Goal: Information Seeking & Learning: Learn about a topic

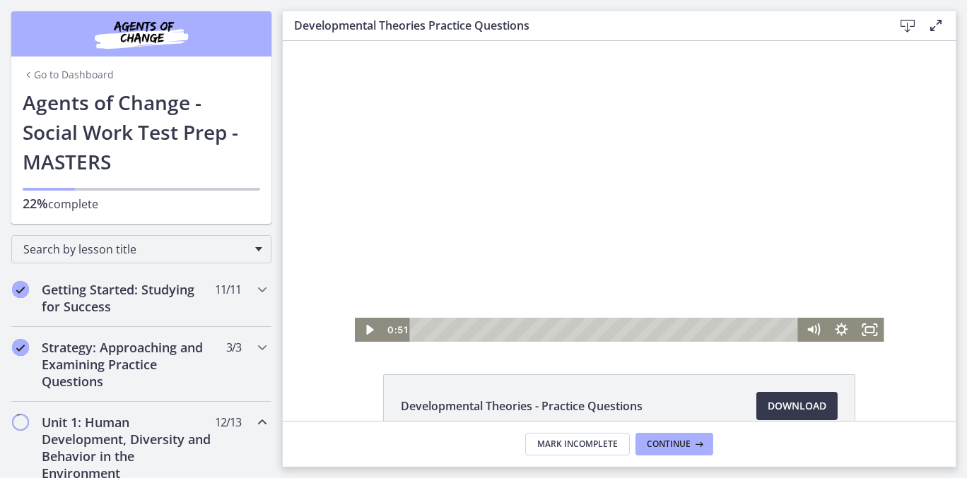
scroll to position [458, 0]
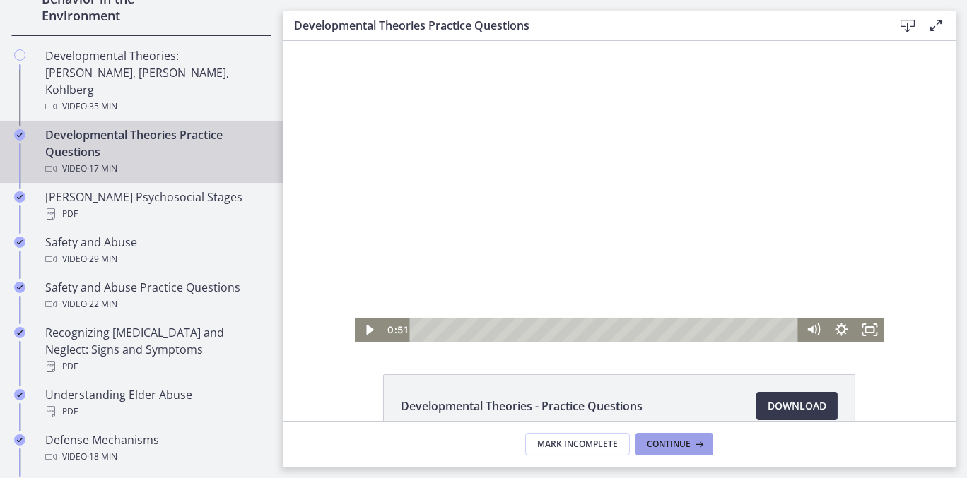
click at [677, 445] on span "Continue" at bounding box center [669, 444] width 44 height 11
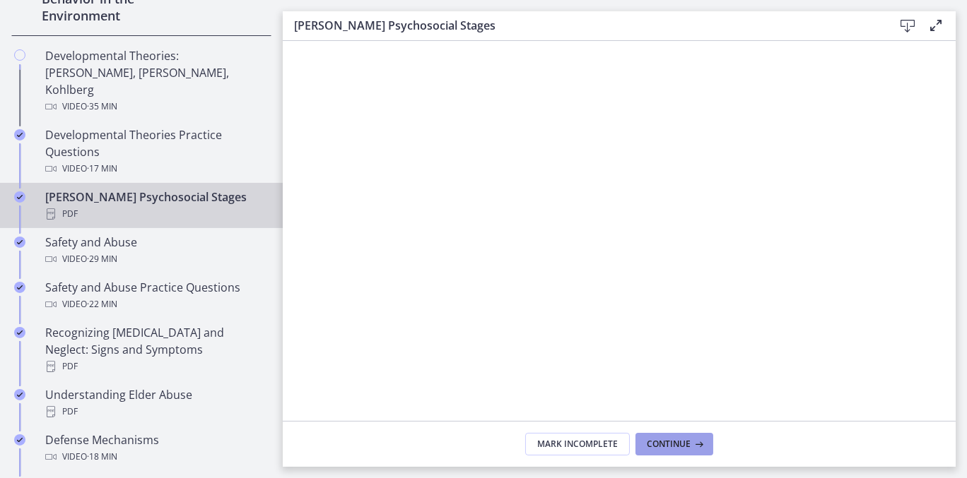
click at [683, 445] on span "Continue" at bounding box center [669, 444] width 44 height 11
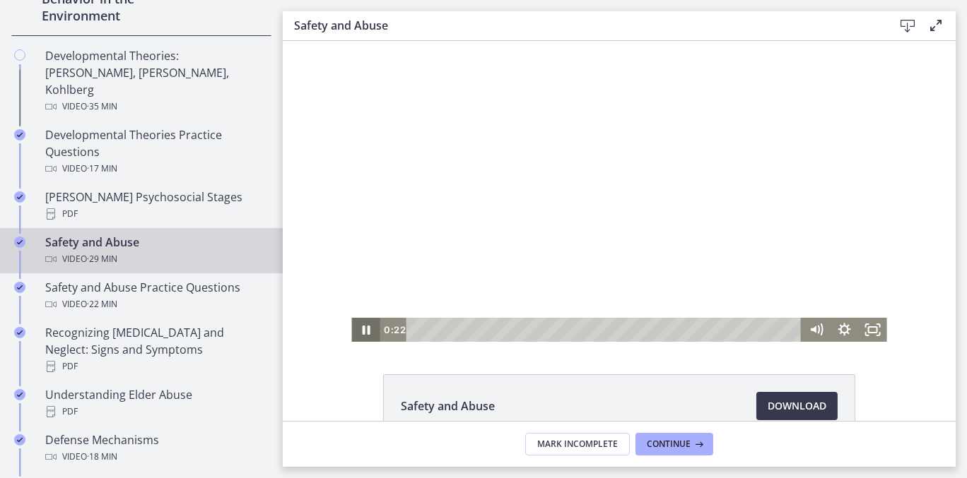
click at [361, 330] on icon "Pause" at bounding box center [365, 330] width 28 height 24
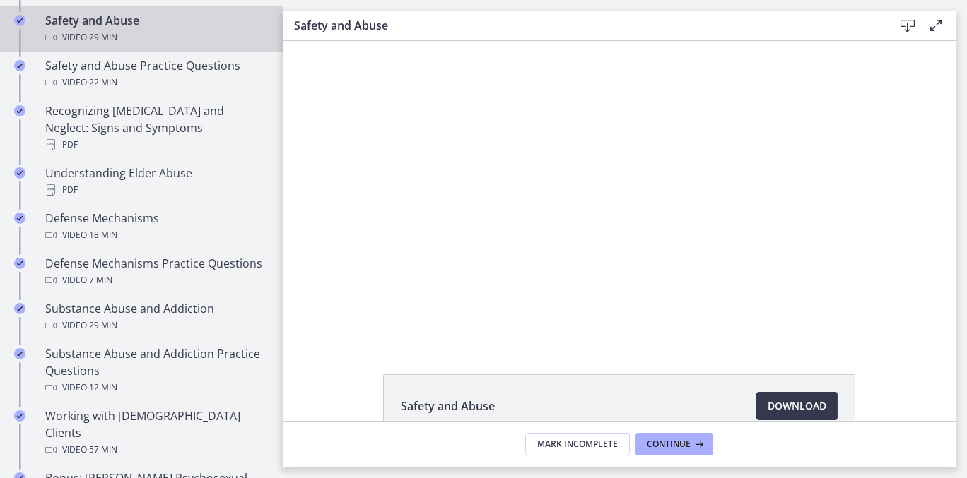
scroll to position [715, 0]
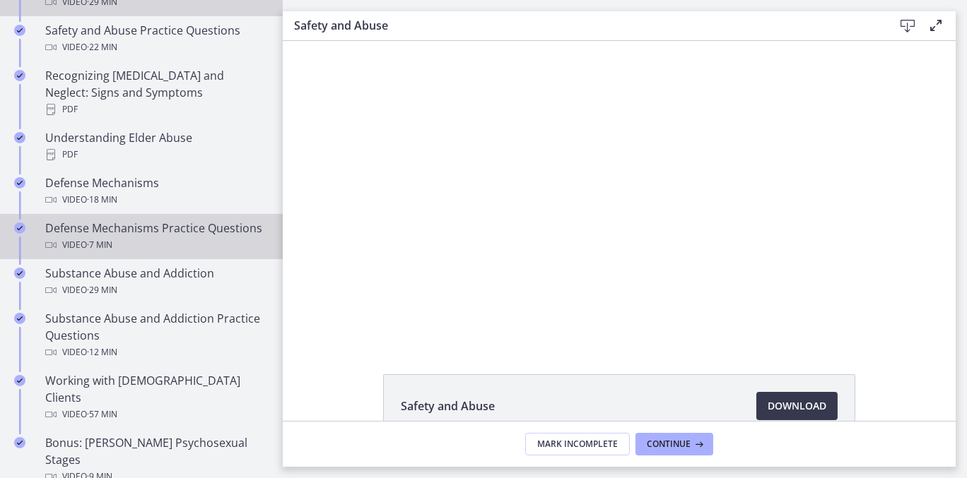
click at [142, 220] on div "Defense Mechanisms Practice Questions Video · 7 min" at bounding box center [155, 237] width 221 height 34
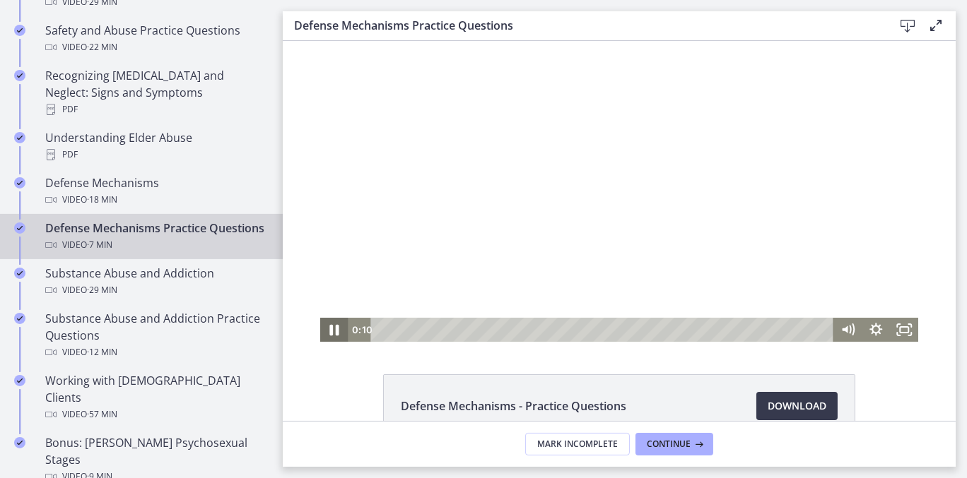
click at [329, 332] on icon "Pause" at bounding box center [333, 330] width 9 height 11
